Goal: Share content

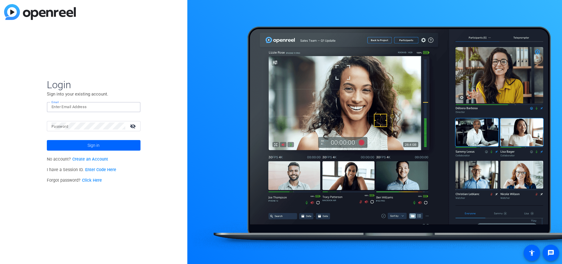
click at [81, 107] on input "Email" at bounding box center [94, 106] width 84 height 7
type input "[EMAIL_ADDRESS][DOMAIN_NAME]"
click at [99, 143] on button "Sign in" at bounding box center [94, 145] width 94 height 11
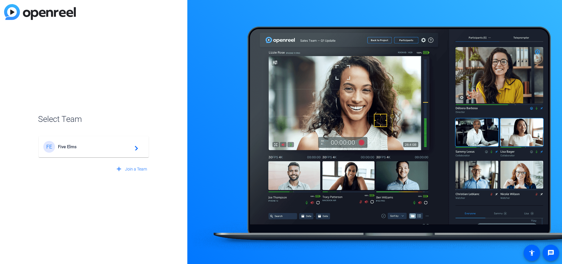
click at [80, 146] on span "Five Elms" at bounding box center [94, 146] width 73 height 5
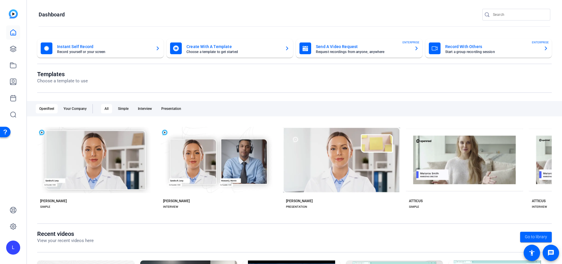
scroll to position [1, 0]
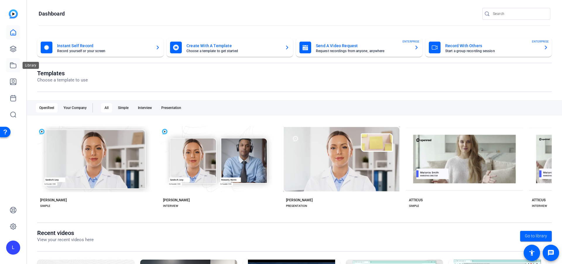
click at [16, 69] on link at bounding box center [13, 65] width 14 height 14
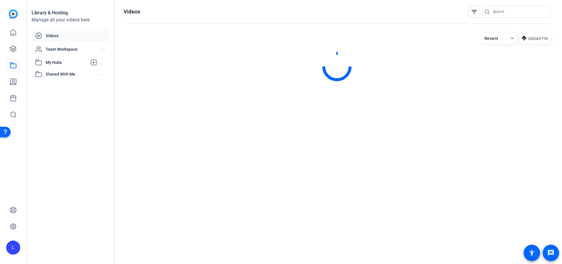
scroll to position [0, 0]
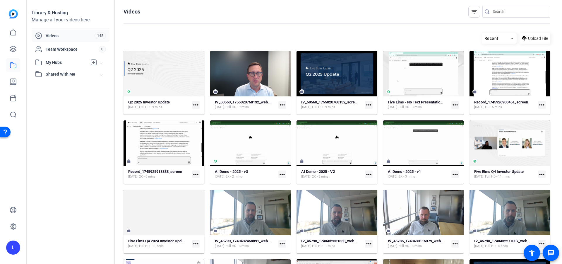
click at [197, 104] on mat-icon "more_horiz" at bounding box center [196, 105] width 8 height 8
click at [203, 121] on span "Download" at bounding box center [209, 120] width 24 height 7
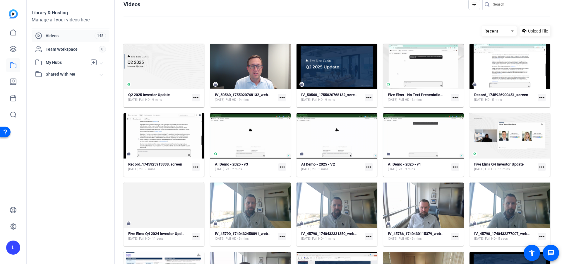
scroll to position [13, 0]
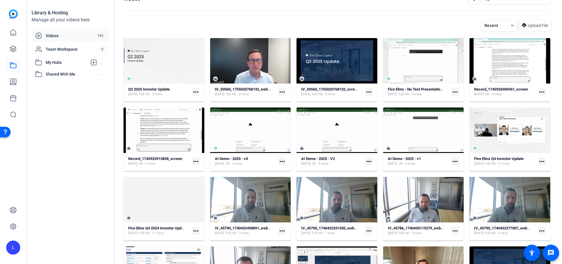
click at [544, 162] on mat-icon "more_horiz" at bounding box center [542, 161] width 8 height 8
click at [529, 177] on span "Download" at bounding box center [529, 177] width 24 height 7
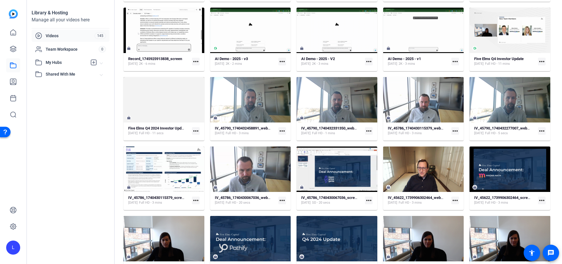
scroll to position [101, 0]
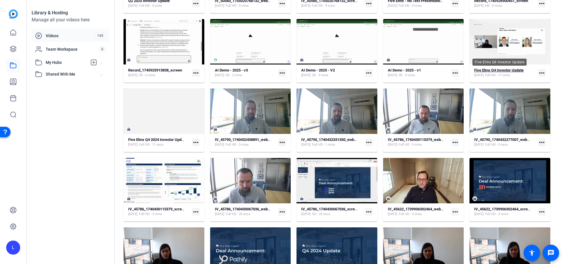
click at [485, 69] on strong "Five Elms Q4 Investor Update" at bounding box center [498, 70] width 49 height 4
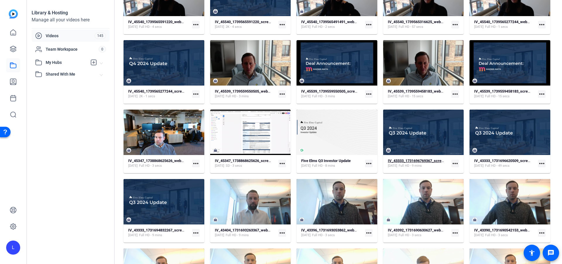
scroll to position [496, 0]
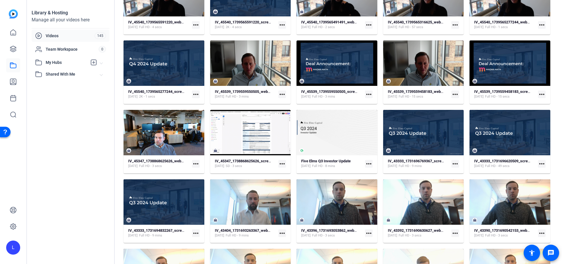
click at [455, 164] on mat-icon "more_horiz" at bounding box center [455, 164] width 8 height 8
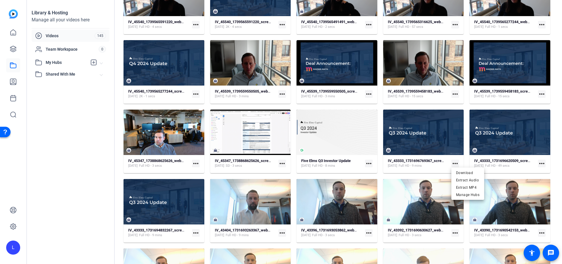
click at [448, 166] on div at bounding box center [281, 132] width 562 height 264
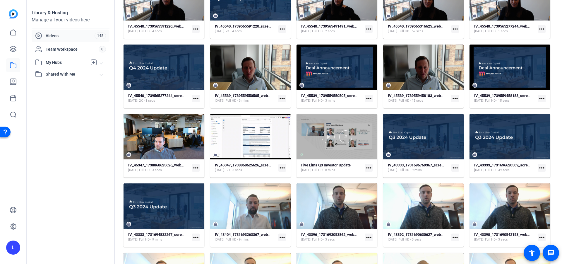
scroll to position [491, 0]
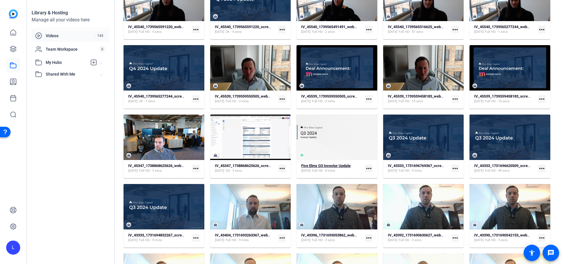
click at [328, 166] on strong "Five Elms Q3 Investor Update" at bounding box center [325, 165] width 49 height 4
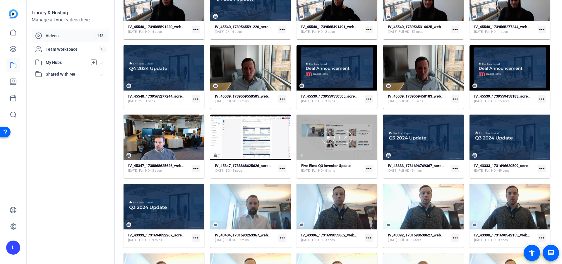
scroll to position [493, 0]
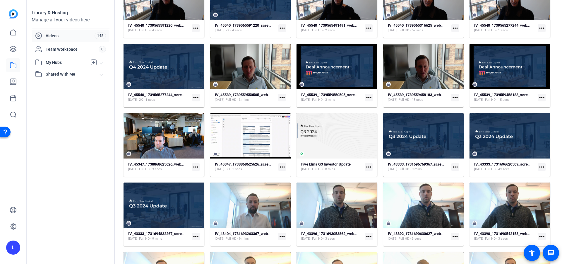
click at [334, 163] on strong "Five Elms Q3 Investor Update" at bounding box center [325, 164] width 49 height 4
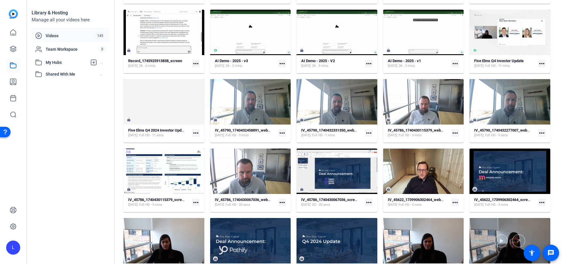
scroll to position [0, 0]
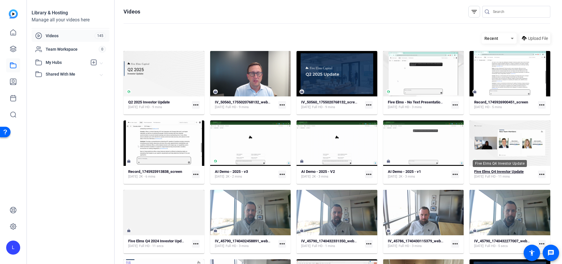
click at [493, 171] on strong "Five Elms Q4 Investor Update" at bounding box center [498, 171] width 49 height 4
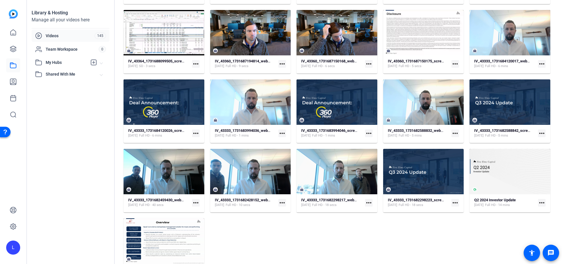
scroll to position [1199, 0]
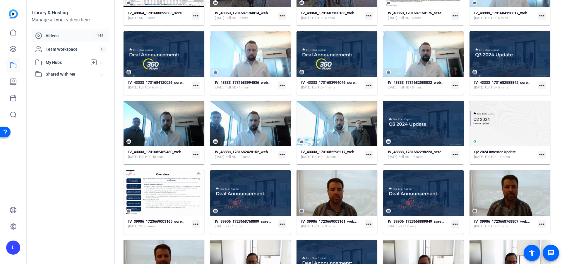
click at [542, 155] on mat-icon "more_horiz" at bounding box center [542, 155] width 8 height 8
click at [525, 171] on span "Download" at bounding box center [529, 170] width 24 height 7
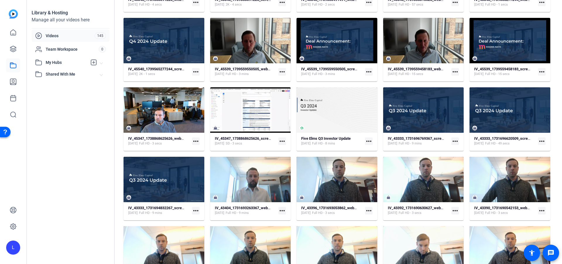
scroll to position [503, 0]
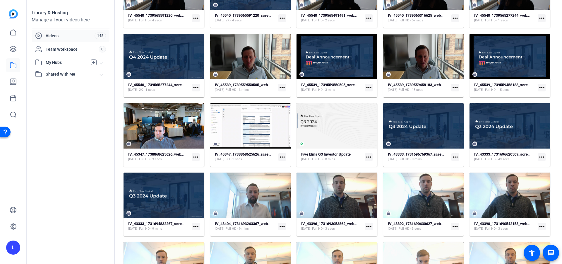
click at [369, 157] on mat-icon "more_horiz" at bounding box center [369, 157] width 8 height 8
click at [373, 173] on span "Download" at bounding box center [382, 172] width 24 height 7
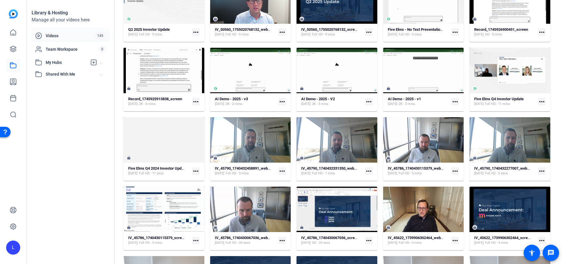
scroll to position [72, 0]
click at [541, 101] on mat-icon "more_horiz" at bounding box center [542, 102] width 8 height 8
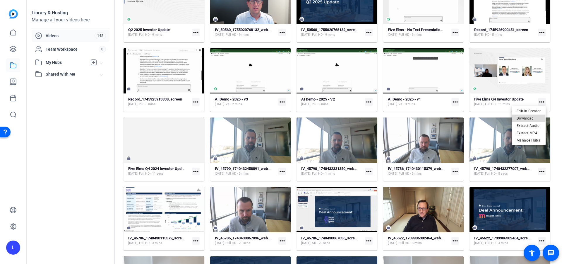
click at [519, 118] on span "Download" at bounding box center [529, 117] width 24 height 7
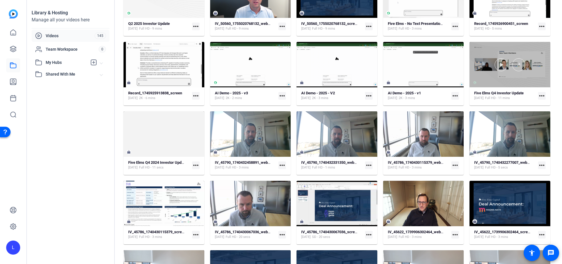
scroll to position [87, 0]
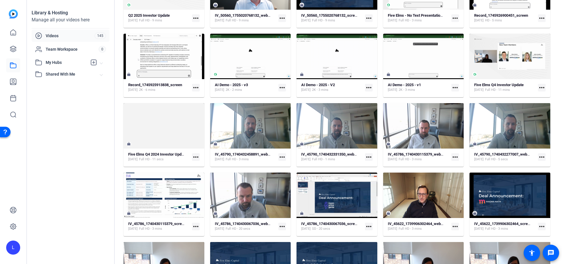
click at [541, 86] on mat-icon "more_horiz" at bounding box center [542, 88] width 8 height 8
click at [512, 88] on div at bounding box center [281, 132] width 562 height 264
click at [503, 85] on strong "Five Elms Q4 Investor Update" at bounding box center [498, 85] width 49 height 4
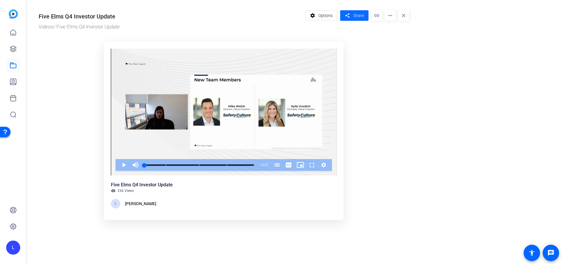
click at [358, 17] on span "Share" at bounding box center [358, 16] width 11 height 6
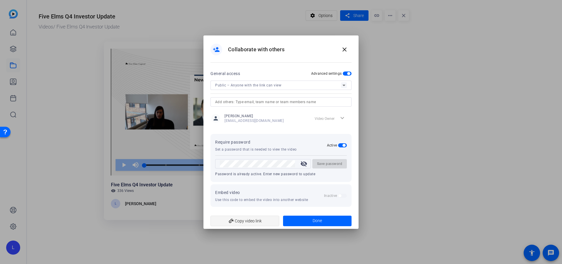
click at [257, 220] on span "add_link Copy video link" at bounding box center [244, 220] width 59 height 11
click at [249, 221] on span "add_link Copy video link" at bounding box center [244, 220] width 59 height 11
click at [304, 163] on mat-icon "visibility_off" at bounding box center [304, 163] width 14 height 7
click at [308, 141] on div "Require password Set a password that is needed to view the video Active" at bounding box center [281, 144] width 132 height 13
click at [316, 141] on div "Require password Set a password that is needed to view the video Active" at bounding box center [281, 144] width 132 height 13
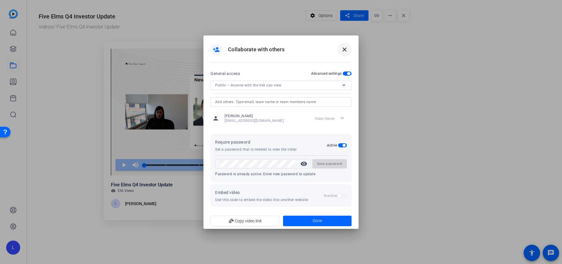
click at [345, 48] on mat-icon "close" at bounding box center [344, 49] width 7 height 7
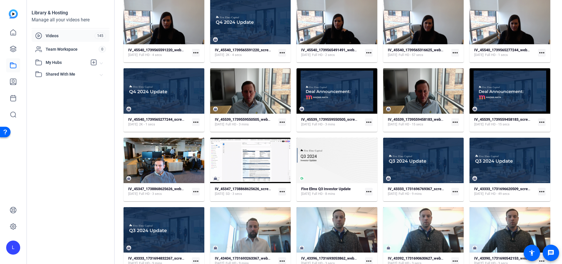
scroll to position [471, 0]
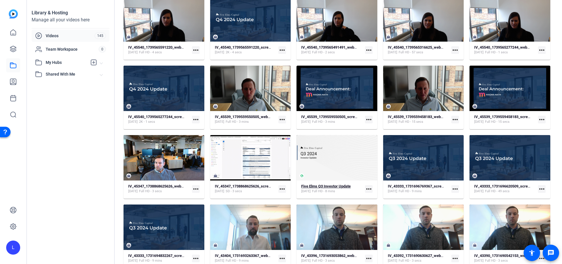
click at [331, 187] on strong "Five Elms Q3 Investor Update" at bounding box center [325, 186] width 49 height 4
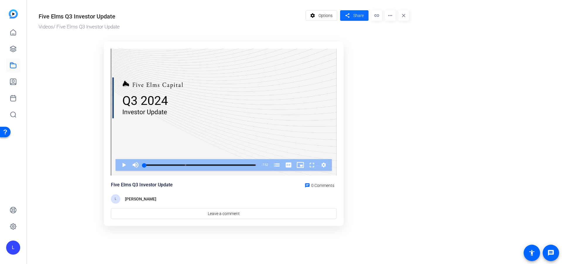
click at [357, 16] on span "Share" at bounding box center [358, 16] width 11 height 6
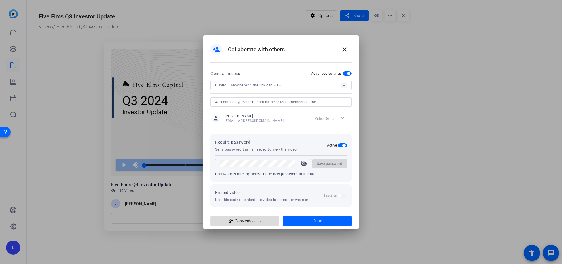
click at [256, 223] on span "add_link Copy video link" at bounding box center [244, 220] width 59 height 11
drag, startPoint x: 347, startPoint y: 46, endPoint x: 329, endPoint y: 42, distance: 19.1
click at [347, 46] on mat-icon "close" at bounding box center [344, 49] width 7 height 7
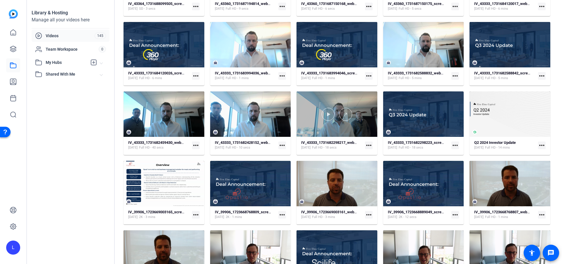
scroll to position [1210, 0]
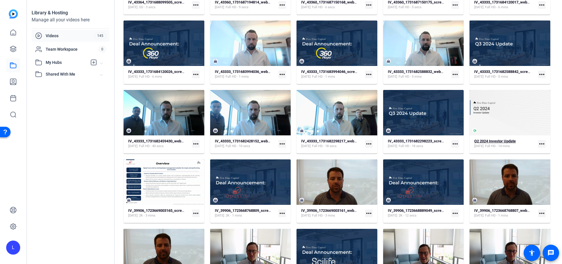
click at [516, 141] on div "Q2 2024 Investor Update" at bounding box center [495, 141] width 42 height 5
